Goal: Information Seeking & Learning: Find contact information

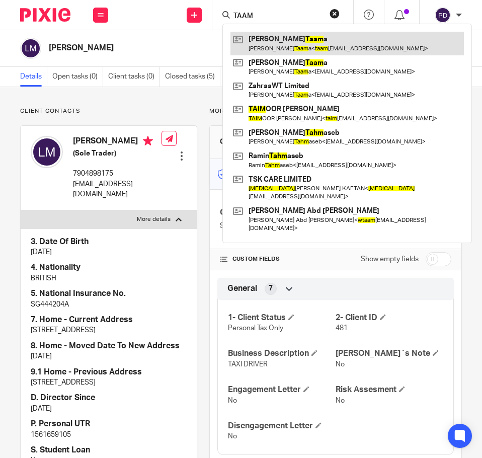
type input "TAAM"
click at [270, 52] on link at bounding box center [346, 43] width 233 height 23
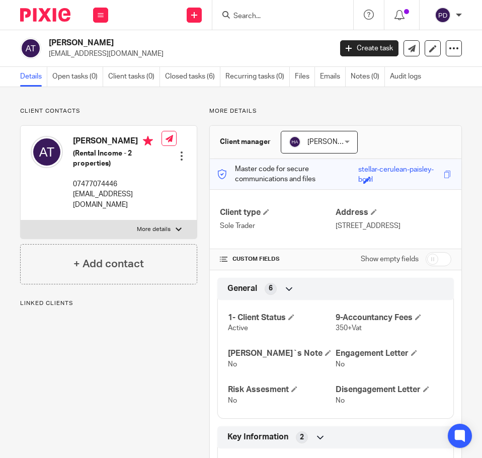
click at [167, 225] on label "More details" at bounding box center [109, 229] width 176 height 18
click at [21, 220] on input "More details" at bounding box center [20, 220] width 1 height 1
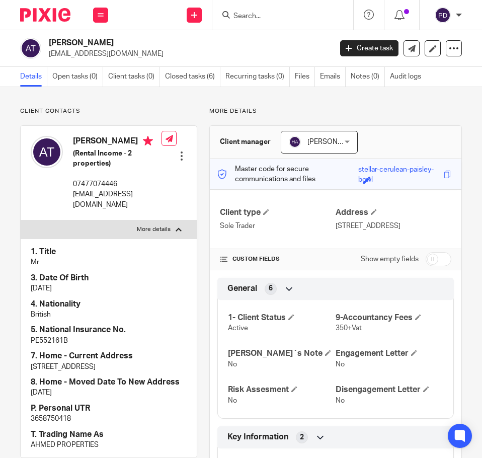
click at [167, 225] on label "More details" at bounding box center [109, 229] width 176 height 18
click at [21, 220] on input "More details" at bounding box center [20, 220] width 1 height 1
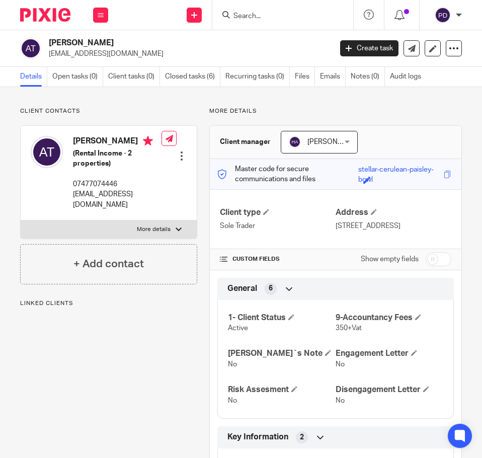
click at [167, 225] on label "More details" at bounding box center [109, 229] width 176 height 18
click at [21, 220] on input "More details" at bounding box center [20, 220] width 1 height 1
checkbox input "true"
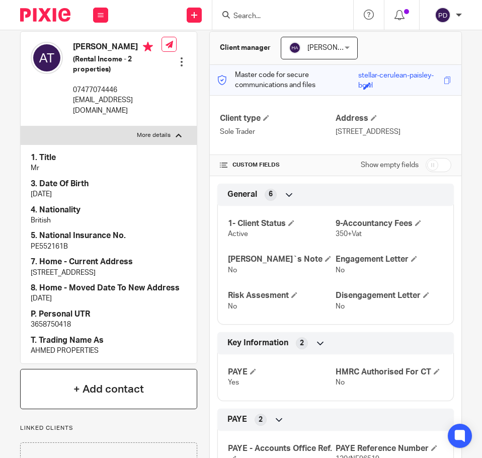
scroll to position [101, 0]
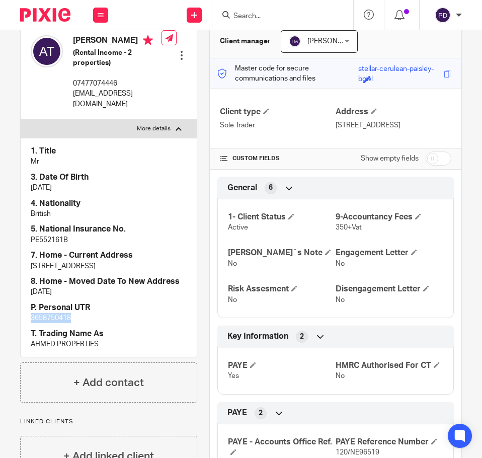
drag, startPoint x: 74, startPoint y: 314, endPoint x: -1, endPoint y: 318, distance: 75.1
click at [0, 318] on html "Work Email Clients Team Reports Settings Work Email Clients Team Reports Settin…" at bounding box center [241, 229] width 482 height 458
copy p "3658750418"
click at [300, 11] on form at bounding box center [285, 15] width 107 height 13
click at [300, 13] on input "Search" at bounding box center [277, 16] width 91 height 9
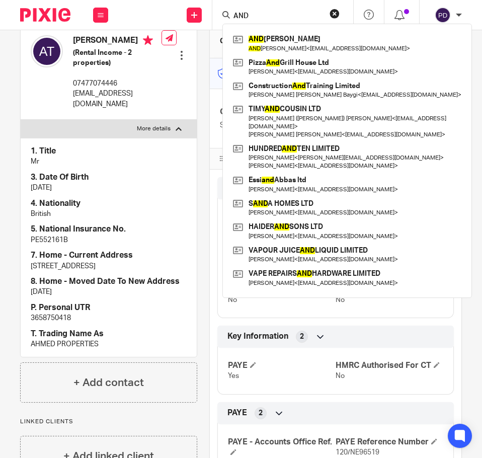
type input "AND"
click at [330, 14] on button "reset" at bounding box center [334, 14] width 10 height 10
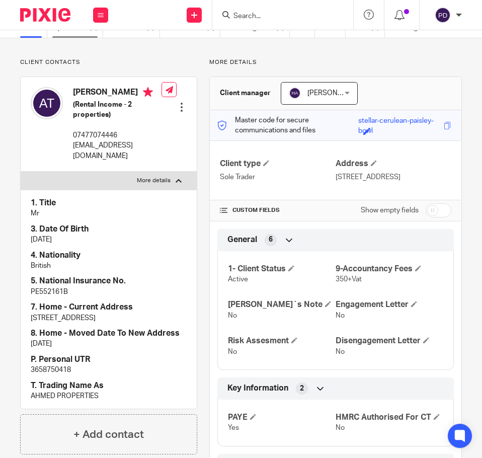
scroll to position [0, 0]
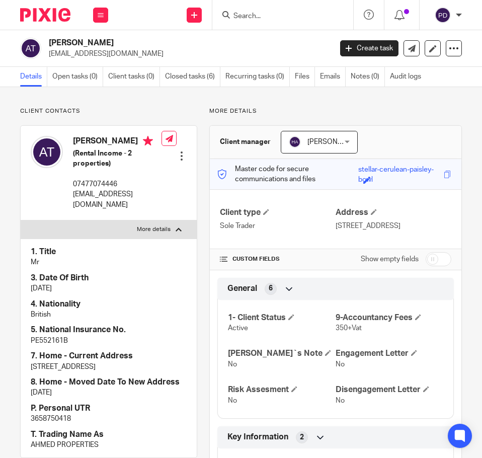
drag, startPoint x: 50, startPoint y: 43, endPoint x: 180, endPoint y: 44, distance: 129.7
click at [180, 44] on h2 "Ahmed Wathiq Taama" at bounding box center [159, 43] width 221 height 11
copy h2 "Ahmed Wathiq Taama"
click at [88, 205] on p "taama100@gmail.com" at bounding box center [117, 199] width 88 height 21
click at [88, 204] on p "taama100@gmail.com" at bounding box center [117, 199] width 88 height 21
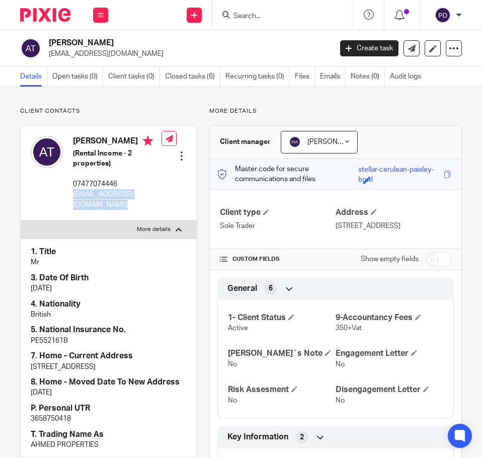
click at [88, 204] on p "taama100@gmail.com" at bounding box center [117, 199] width 88 height 21
copy div "taama100@gmail.com"
click at [242, 10] on form at bounding box center [285, 15] width 107 height 13
click at [252, 14] on input "Search" at bounding box center [277, 16] width 91 height 9
click at [289, 15] on input "Search" at bounding box center [277, 16] width 91 height 9
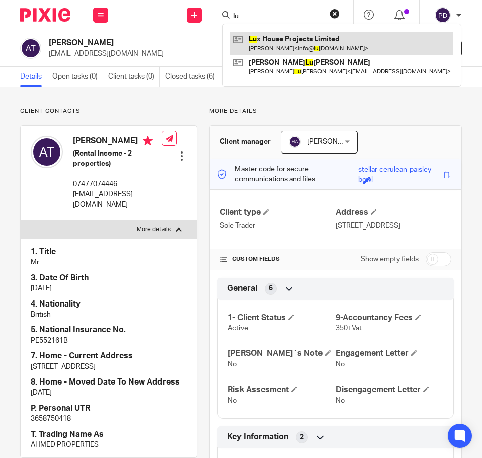
type input "l"
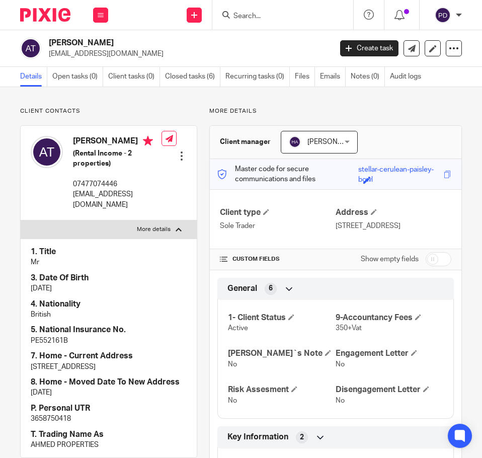
click at [296, 17] on input "Search" at bounding box center [277, 16] width 91 height 9
click at [285, 14] on input "Search" at bounding box center [277, 16] width 91 height 9
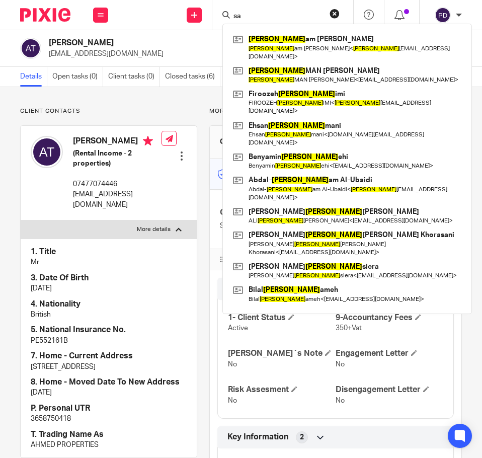
type input "s"
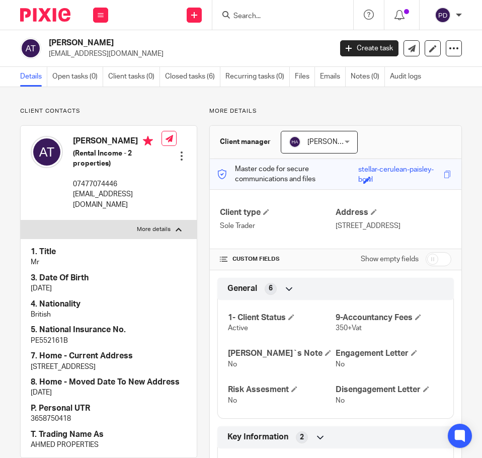
click at [301, 15] on input "Search" at bounding box center [277, 16] width 91 height 9
click at [306, 21] on form at bounding box center [285, 15] width 107 height 13
click at [280, 17] on input "Search" at bounding box center [277, 16] width 91 height 9
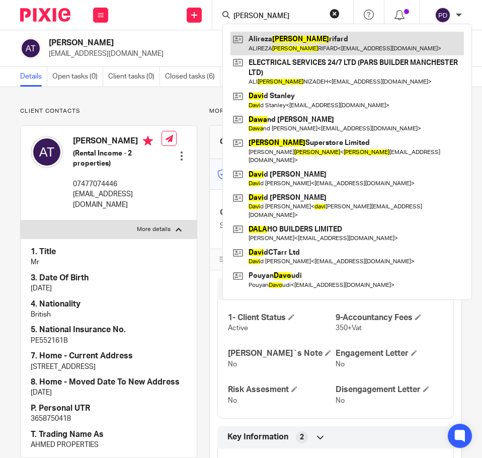
type input "dava"
click at [284, 37] on link at bounding box center [346, 43] width 233 height 23
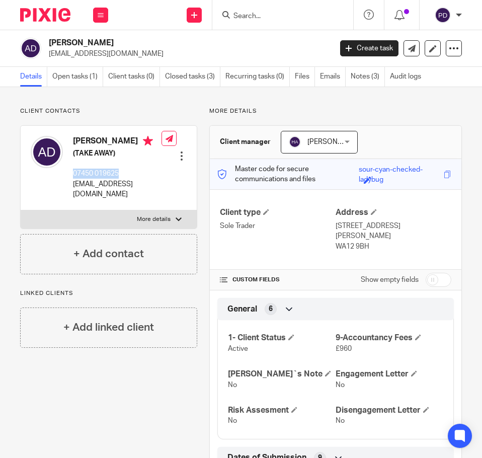
drag, startPoint x: 70, startPoint y: 184, endPoint x: 123, endPoint y: 186, distance: 53.4
click at [123, 186] on div "ALIREZA DAVARIFARD (TAKE AWAY) 07450 019625 adavari26@yahoo.com" at bounding box center [96, 167] width 131 height 73
click at [266, 13] on input "Search" at bounding box center [277, 16] width 91 height 9
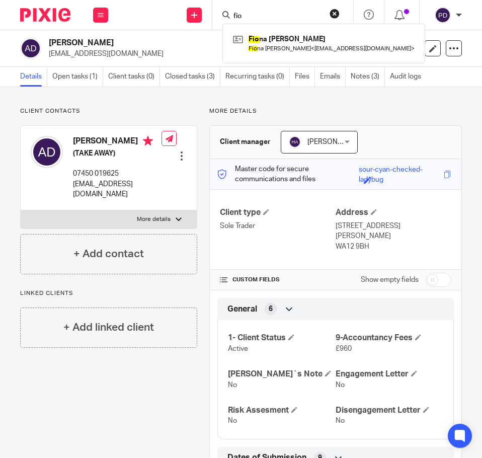
type input "fio"
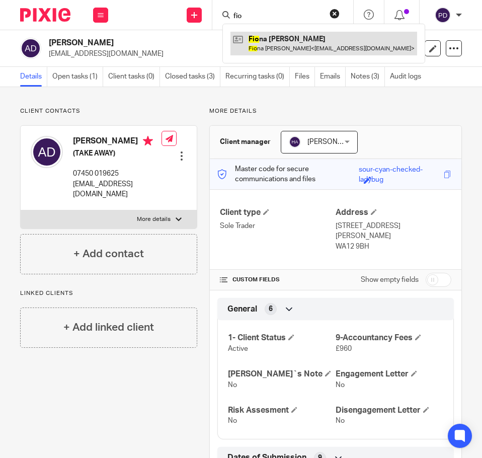
click at [262, 35] on link at bounding box center [323, 43] width 187 height 23
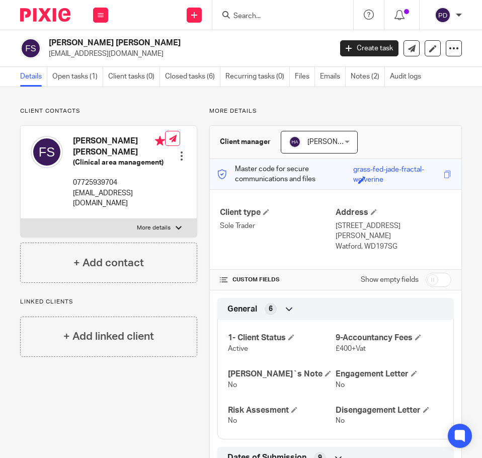
click at [268, 3] on div at bounding box center [282, 15] width 141 height 30
click at [273, 17] on input "Search" at bounding box center [277, 16] width 91 height 9
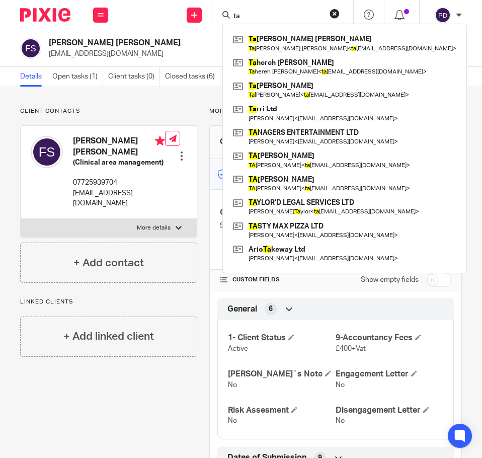
type input "t"
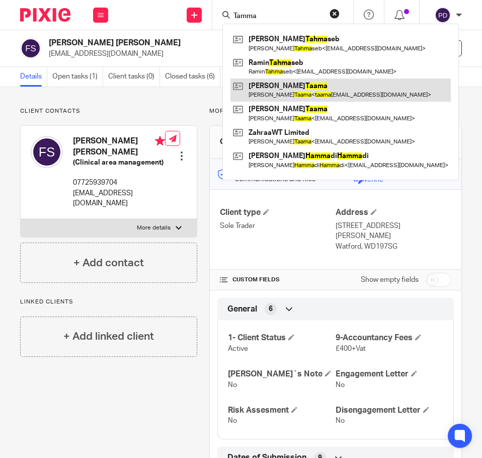
type input "Tamma"
click at [276, 82] on link at bounding box center [340, 89] width 220 height 23
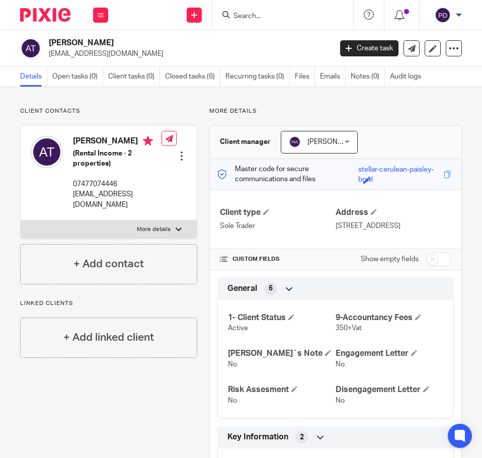
click at [138, 231] on p "More details" at bounding box center [154, 229] width 34 height 8
click at [21, 220] on input "More details" at bounding box center [20, 220] width 1 height 1
checkbox input "true"
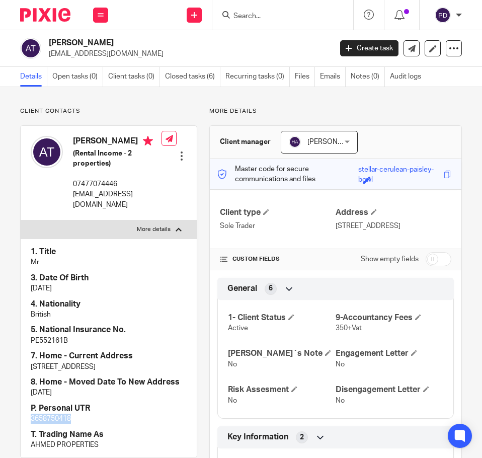
drag, startPoint x: 74, startPoint y: 420, endPoint x: -1, endPoint y: 415, distance: 74.6
click at [0, 415] on html "Work Email Clients Team Reports Settings Work Email Clients Team Reports Settin…" at bounding box center [241, 229] width 482 height 458
copy p "3658750418"
click at [94, 40] on h2 "[PERSON_NAME]" at bounding box center [159, 43] width 221 height 11
click at [93, 40] on h2 "[PERSON_NAME]" at bounding box center [159, 43] width 221 height 11
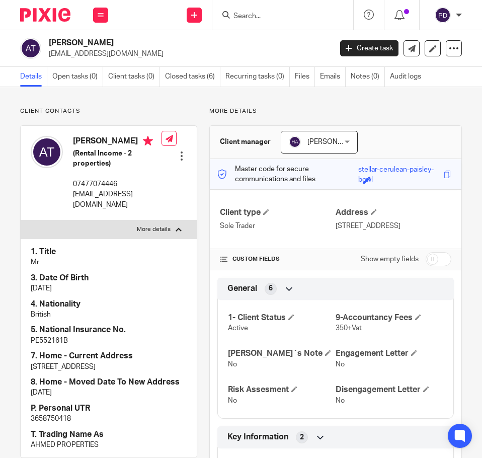
click at [93, 40] on h2 "[PERSON_NAME]" at bounding box center [159, 43] width 221 height 11
copy div "[PERSON_NAME]"
click at [130, 202] on p "[EMAIL_ADDRESS][DOMAIN_NAME]" at bounding box center [117, 199] width 88 height 21
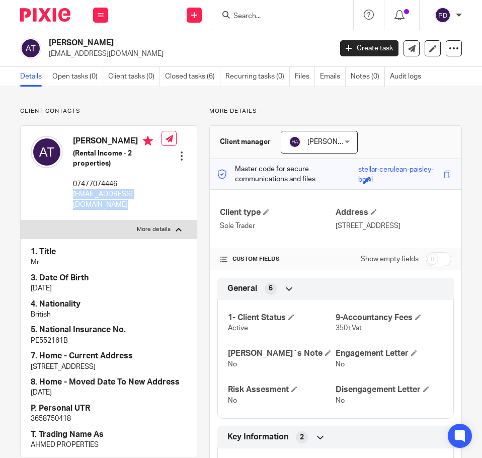
copy div "[EMAIL_ADDRESS][DOMAIN_NAME]"
click at [266, 19] on input "Search" at bounding box center [277, 16] width 91 height 9
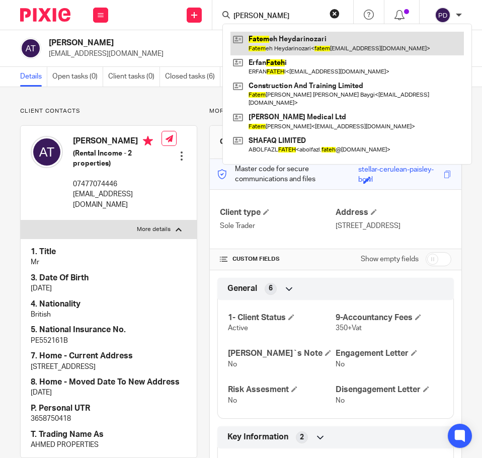
type input "[PERSON_NAME]"
click at [301, 45] on link at bounding box center [346, 43] width 233 height 23
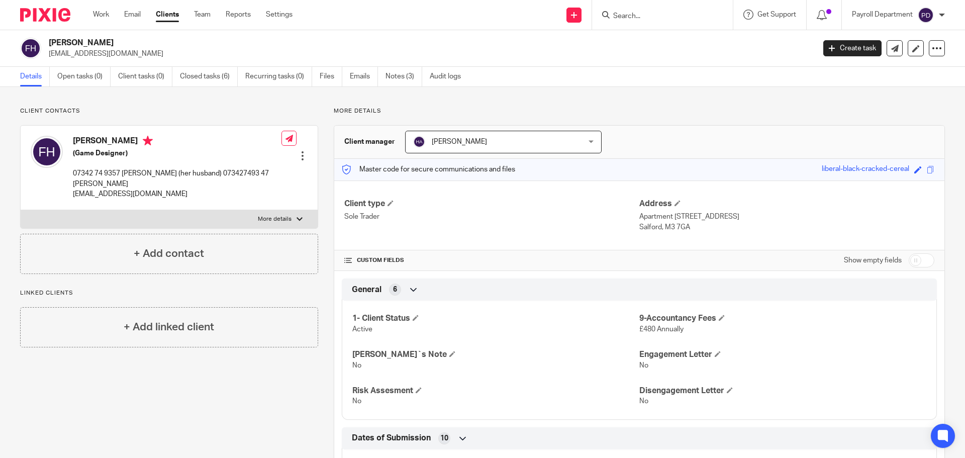
click at [290, 210] on label "More details" at bounding box center [169, 219] width 297 height 18
click at [21, 210] on input "More details" at bounding box center [20, 210] width 1 height 1
checkbox input "true"
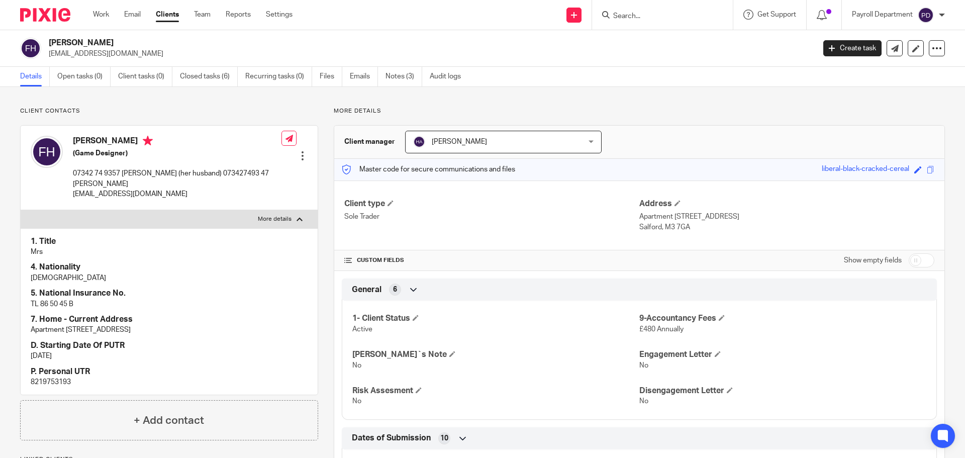
click at [47, 377] on p "8219753193" at bounding box center [169, 382] width 277 height 10
click at [48, 377] on p "8219753193" at bounding box center [169, 382] width 277 height 10
copy p "8219753193"
